Goal: Navigation & Orientation: Understand site structure

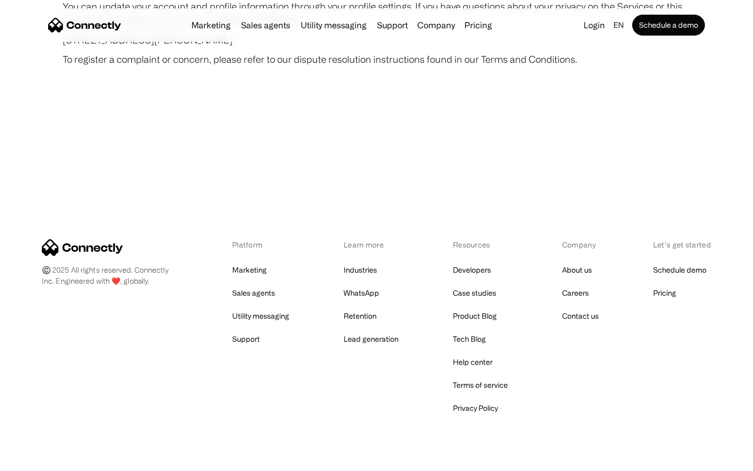
scroll to position [6089, 0]
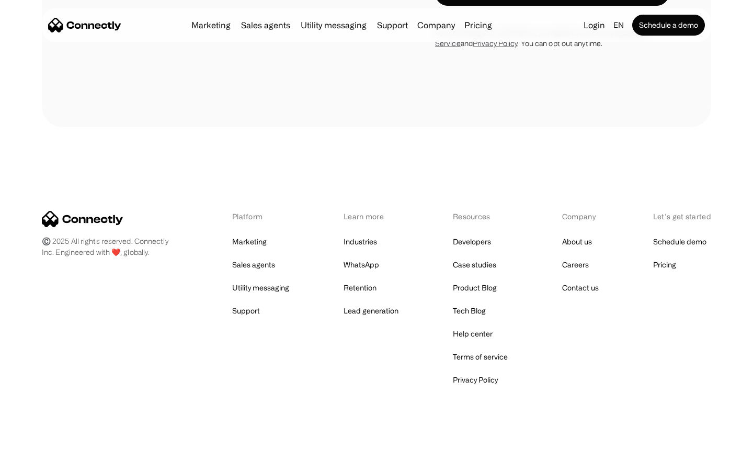
scroll to position [1979, 0]
